Goal: Find specific page/section: Find specific page/section

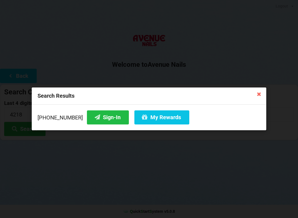
click at [263, 93] on icon at bounding box center [258, 93] width 9 height 9
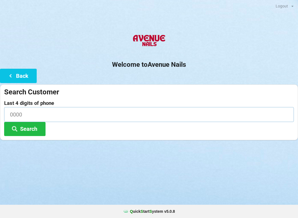
click at [39, 112] on input at bounding box center [148, 114] width 289 height 15
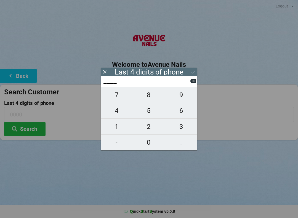
click at [147, 98] on span "8" at bounding box center [149, 95] width 32 height 12
type input "8___"
click at [152, 111] on span "5" at bounding box center [149, 111] width 32 height 12
type input "85__"
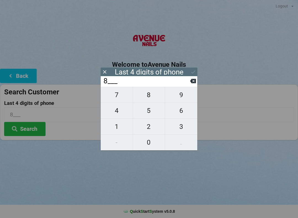
type input "85__"
click at [157, 97] on span "8" at bounding box center [149, 95] width 32 height 12
type input "858_"
click at [157, 106] on button "5" at bounding box center [149, 111] width 32 height 16
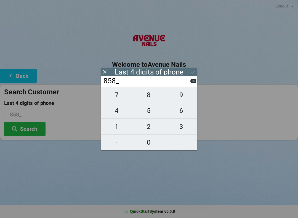
type input "8585"
click at [30, 131] on button "Search" at bounding box center [24, 129] width 41 height 14
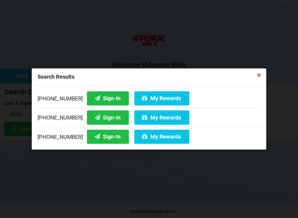
click at [93, 96] on button "Sign-In" at bounding box center [108, 98] width 42 height 14
